Goal: Information Seeking & Learning: Find specific fact

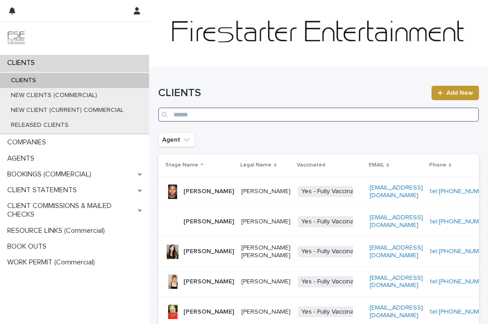
click at [194, 117] on input "Search" at bounding box center [318, 115] width 321 height 14
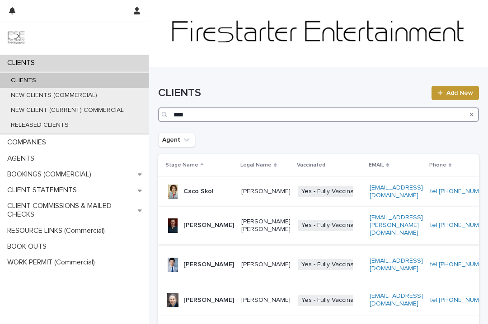
scroll to position [17, 0]
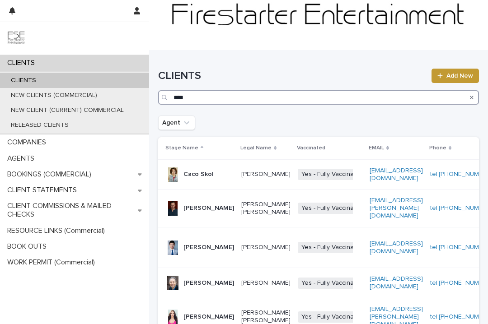
drag, startPoint x: 174, startPoint y: 97, endPoint x: 186, endPoint y: 96, distance: 11.3
click at [186, 95] on input "****" at bounding box center [318, 97] width 321 height 14
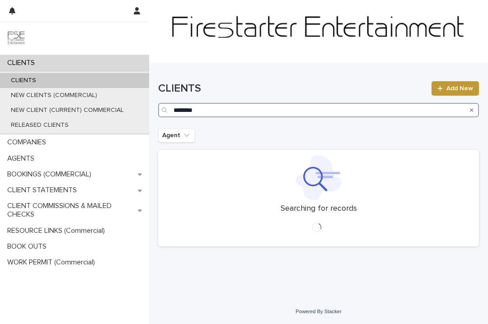
scroll to position [5, 0]
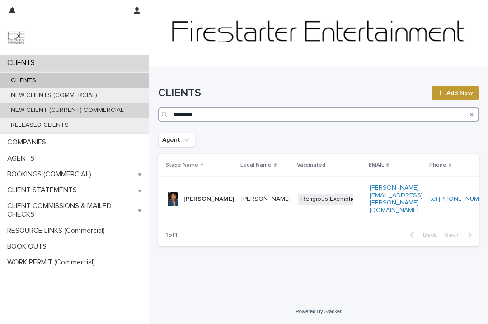
drag, startPoint x: 203, startPoint y: 113, endPoint x: 135, endPoint y: 117, distance: 68.3
click at [149, 117] on div "CLIENTS CLIENTS NEW CLIENTS (COMMERCIAL) NEW CLIENT (CURRENT) COMMERCIAL RELEAS…" at bounding box center [318, 162] width 339 height 325
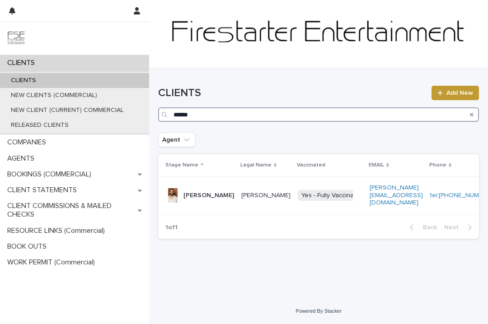
drag, startPoint x: 198, startPoint y: 114, endPoint x: 165, endPoint y: 114, distance: 33.0
click at [165, 114] on div "******" at bounding box center [318, 115] width 321 height 14
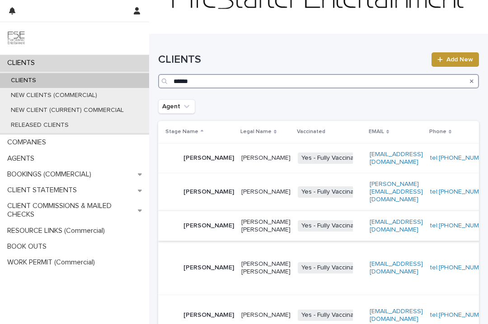
scroll to position [34, 0]
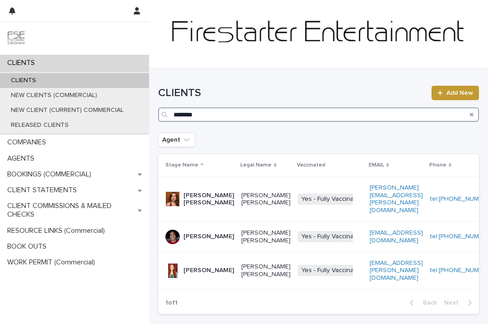
drag, startPoint x: 208, startPoint y: 112, endPoint x: 169, endPoint y: 112, distance: 38.9
click at [169, 112] on div "********" at bounding box center [318, 115] width 321 height 14
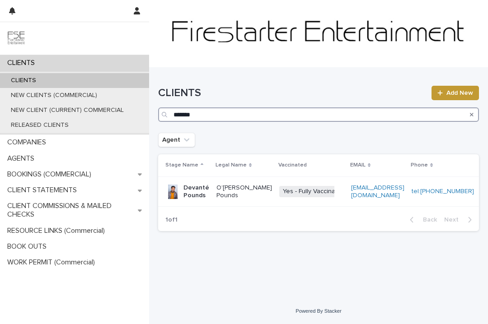
drag, startPoint x: 204, startPoint y: 113, endPoint x: 165, endPoint y: 114, distance: 38.9
click at [165, 114] on div "*******" at bounding box center [318, 115] width 321 height 14
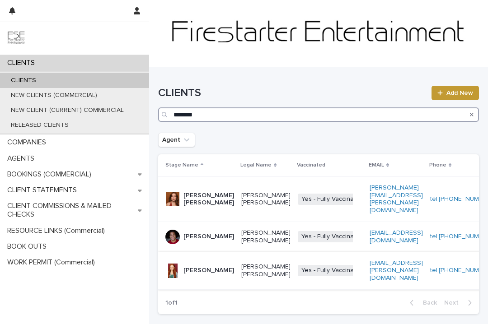
type input "********"
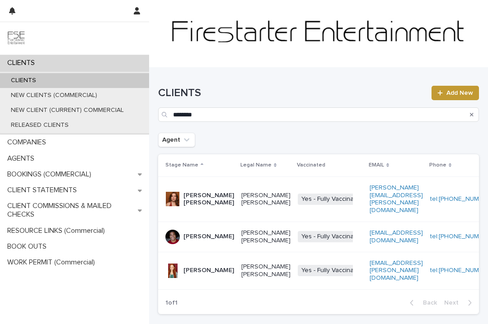
click at [189, 273] on p "[PERSON_NAME]" at bounding box center [208, 271] width 51 height 8
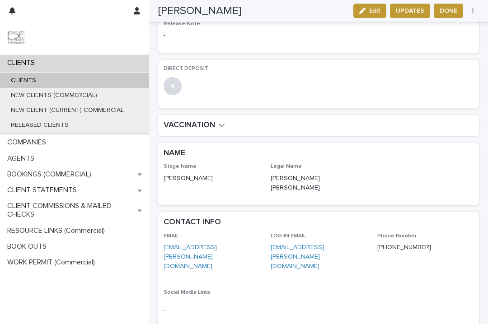
scroll to position [229, 0]
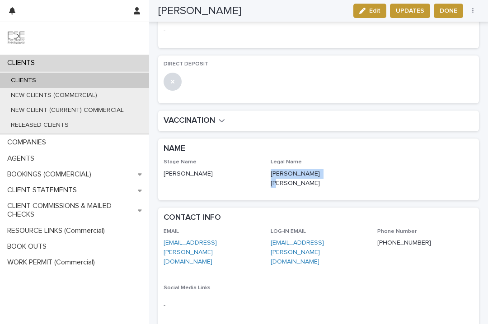
drag, startPoint x: 270, startPoint y: 165, endPoint x: 318, endPoint y: 165, distance: 47.4
click at [323, 169] on p "[PERSON_NAME] [PERSON_NAME]" at bounding box center [319, 178] width 96 height 19
copy p "[PERSON_NAME] [PERSON_NAME]"
copy link "[PHONE_NUMBER]"
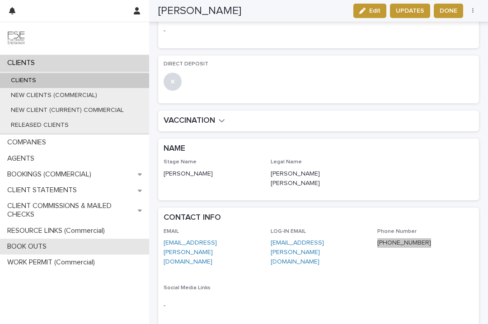
scroll to position [229, 0]
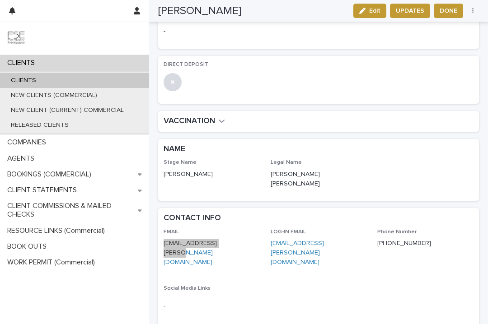
copy link "[EMAIL_ADDRESS][PERSON_NAME][DOMAIN_NAME]"
click at [89, 86] on div "CLIENTS" at bounding box center [74, 80] width 149 height 15
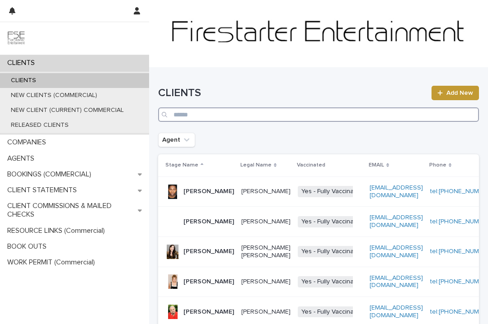
click at [219, 117] on input "Search" at bounding box center [318, 115] width 321 height 14
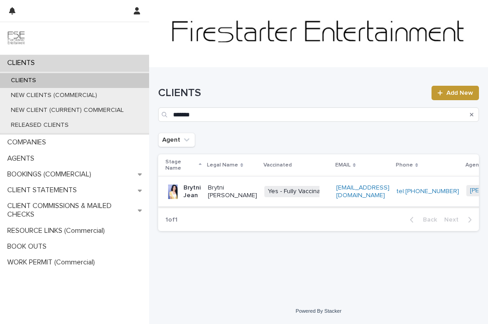
scroll to position [0, 2]
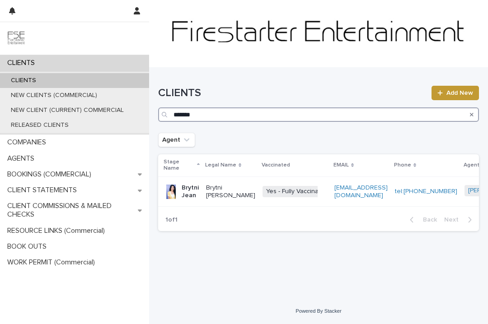
drag, startPoint x: 196, startPoint y: 113, endPoint x: 166, endPoint y: 112, distance: 29.8
click at [166, 112] on div "******" at bounding box center [318, 115] width 321 height 14
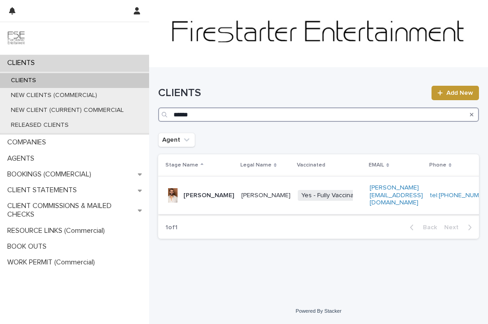
type input "******"
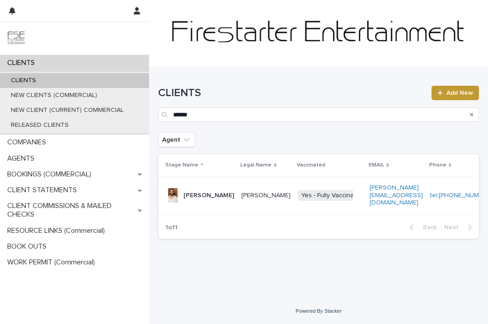
click at [194, 198] on p "[PERSON_NAME]" at bounding box center [208, 196] width 51 height 8
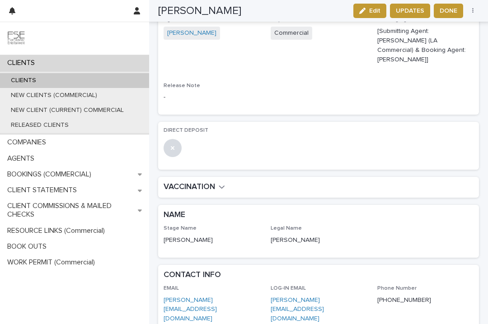
scroll to position [176, 0]
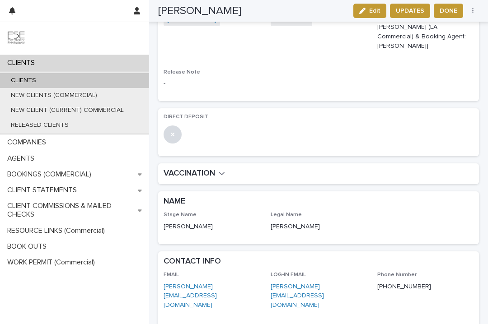
click at [329, 222] on p "[PERSON_NAME]" at bounding box center [319, 226] width 96 height 9
drag, startPoint x: 329, startPoint y: 216, endPoint x: 270, endPoint y: 218, distance: 59.2
click at [267, 218] on div "Stage Name [PERSON_NAME] Legal Name [PERSON_NAME]" at bounding box center [319, 225] width 310 height 27
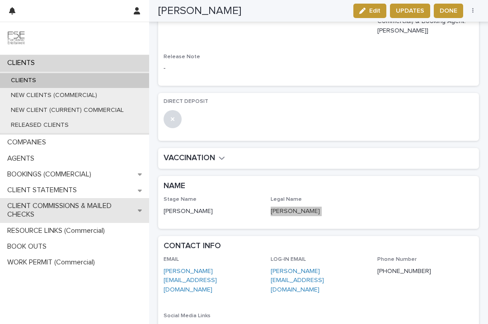
scroll to position [194, 0]
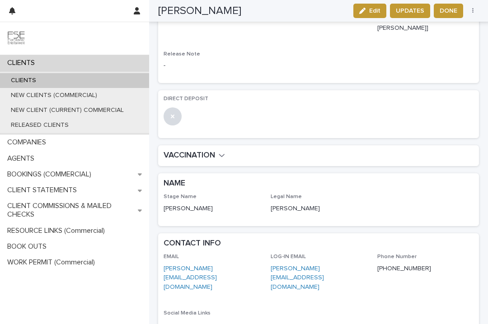
click at [346, 204] on p "[PERSON_NAME]" at bounding box center [319, 208] width 96 height 9
drag, startPoint x: 328, startPoint y: 197, endPoint x: 270, endPoint y: 198, distance: 58.3
click at [269, 198] on div "Stage Name [PERSON_NAME] Legal Name [PERSON_NAME]" at bounding box center [319, 207] width 310 height 27
copy p "[PERSON_NAME]"
copy link "[PHONE_NUMBER]"
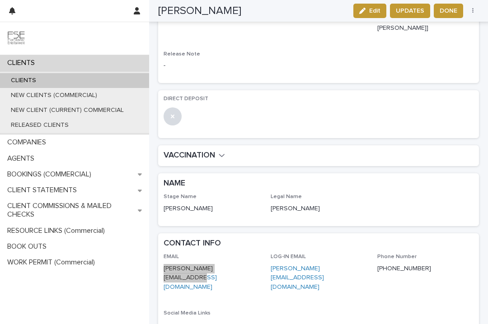
copy link "[PERSON_NAME][EMAIL_ADDRESS][DOMAIN_NAME]"
click at [52, 78] on div "CLIENTS" at bounding box center [74, 80] width 149 height 15
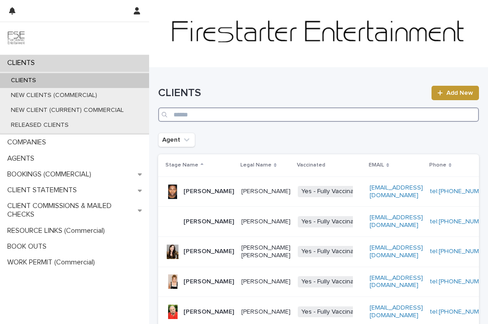
click at [203, 112] on input "Search" at bounding box center [318, 115] width 321 height 14
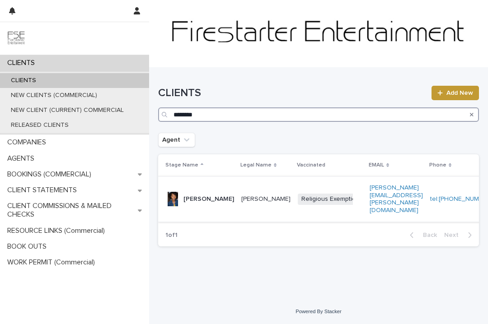
type input "********"
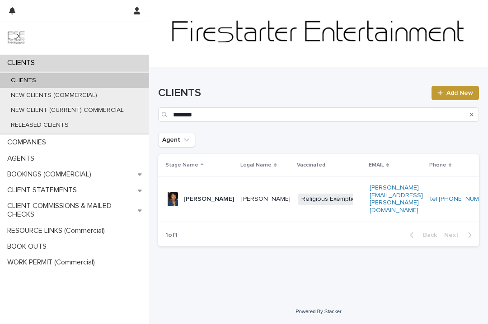
click at [188, 196] on p "[PERSON_NAME]" at bounding box center [208, 200] width 51 height 8
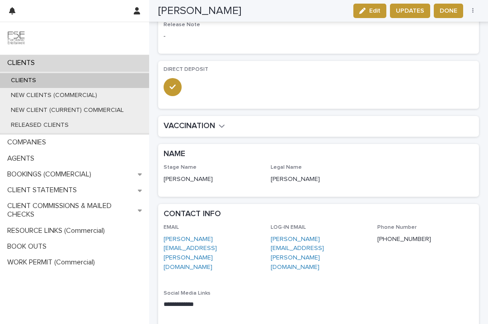
scroll to position [240, 0]
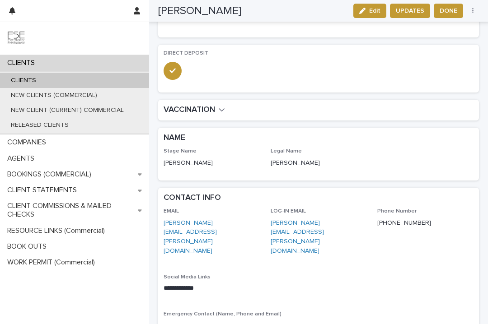
drag, startPoint x: 313, startPoint y: 153, endPoint x: 276, endPoint y: 154, distance: 37.1
click at [269, 155] on div "Stage Name [PERSON_NAME] Legal Name [PERSON_NAME]" at bounding box center [319, 161] width 310 height 27
copy p "[PERSON_NAME]"
copy link "[PHONE_NUMBER]"
copy link "[PERSON_NAME][EMAIL_ADDRESS][PERSON_NAME][DOMAIN_NAME]"
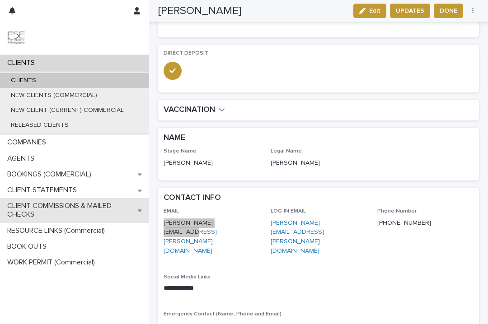
scroll to position [0, 0]
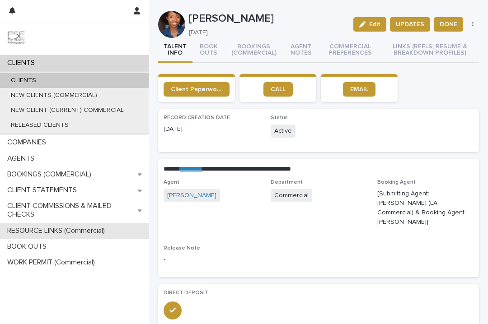
click at [32, 228] on p "RESOURCE LINKS (Commercial)" at bounding box center [58, 231] width 108 height 9
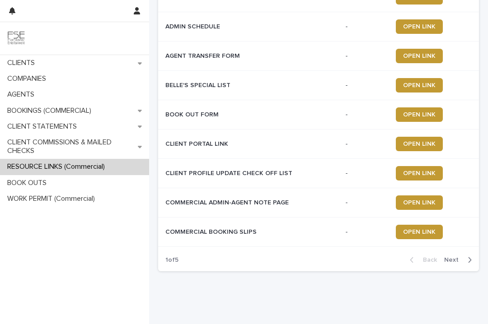
scroll to position [151, 0]
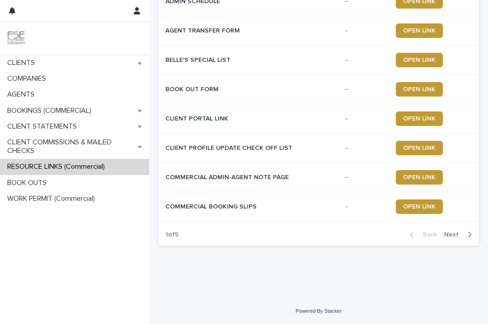
click at [453, 236] on span "Next" at bounding box center [454, 235] width 20 height 6
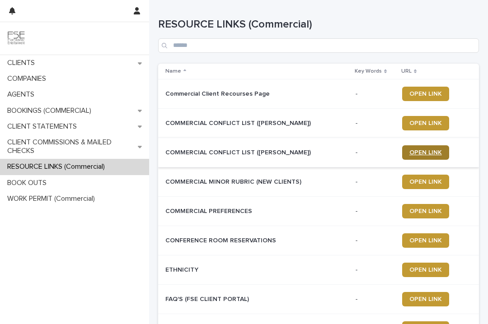
click at [422, 154] on span "OPEN LINK" at bounding box center [425, 153] width 33 height 6
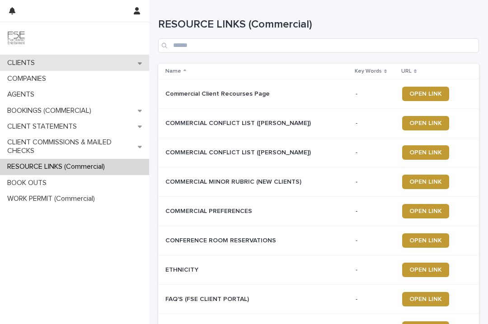
click at [35, 62] on p "CLIENTS" at bounding box center [23, 63] width 38 height 9
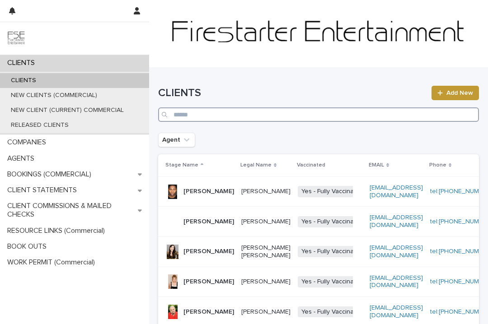
click at [197, 117] on input "Search" at bounding box center [318, 115] width 321 height 14
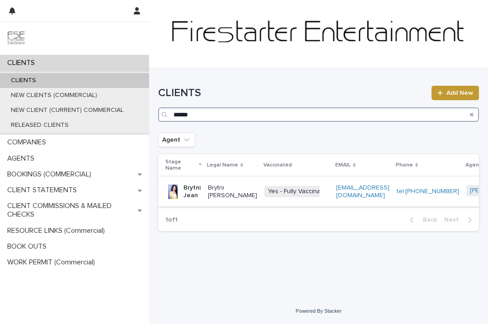
type input "******"
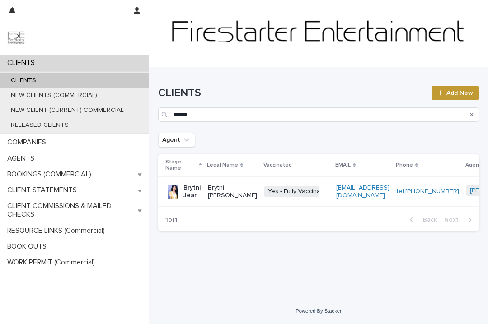
click at [205, 200] on td "Brytni [PERSON_NAME]" at bounding box center [232, 192] width 56 height 30
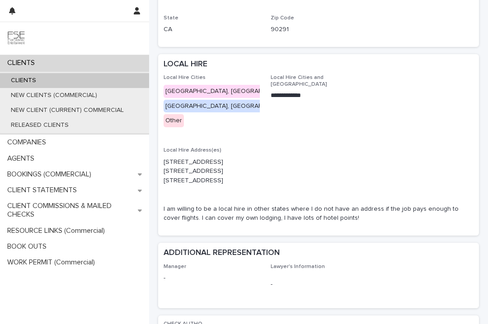
scroll to position [1351, 0]
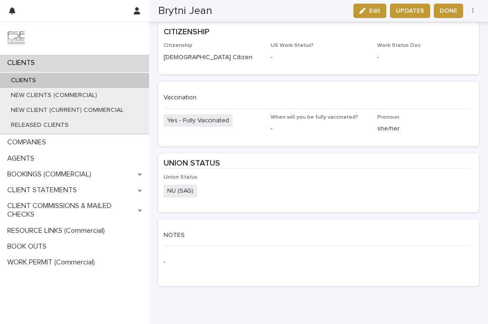
click at [76, 81] on div "CLIENTS" at bounding box center [74, 80] width 149 height 15
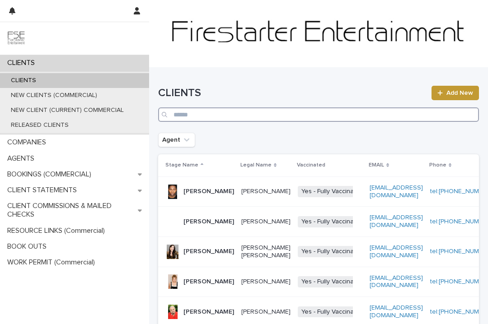
click at [197, 114] on input "Search" at bounding box center [318, 115] width 321 height 14
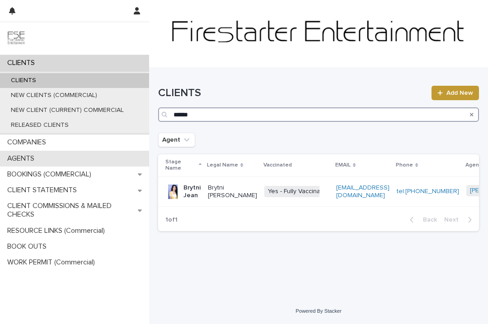
type input "******"
